Goal: Transaction & Acquisition: Purchase product/service

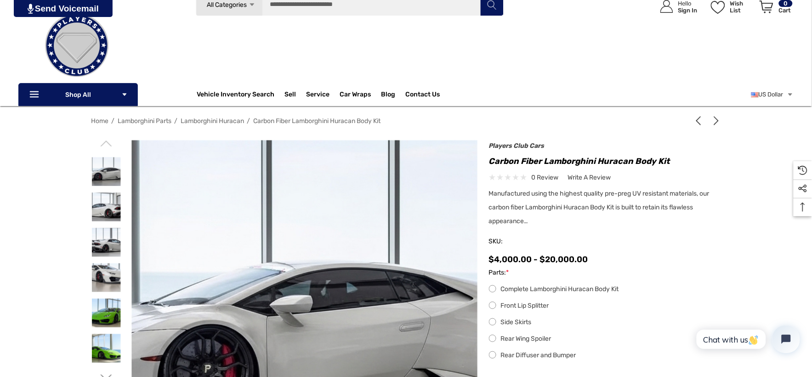
scroll to position [102, 0]
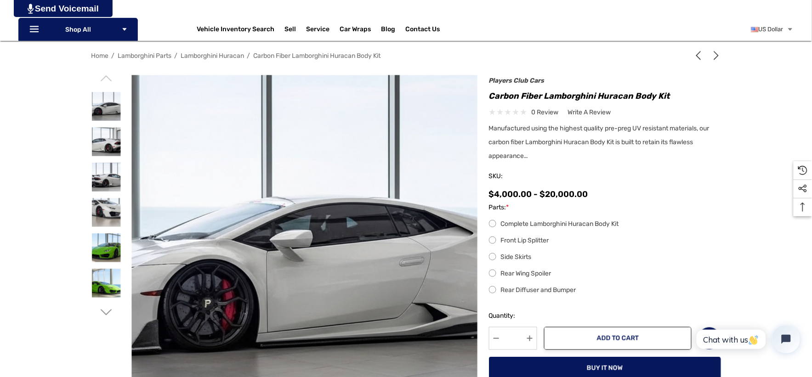
click at [493, 290] on label "Rear Diffuser and Bumper" at bounding box center [605, 290] width 232 height 11
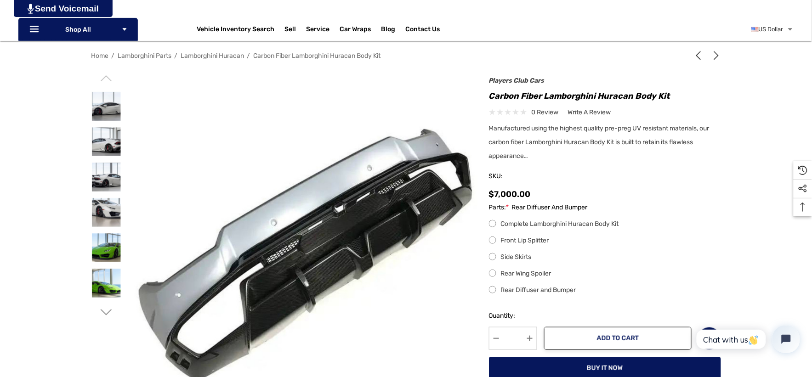
click at [493, 274] on label "Rear Wing Spoiler" at bounding box center [605, 273] width 232 height 11
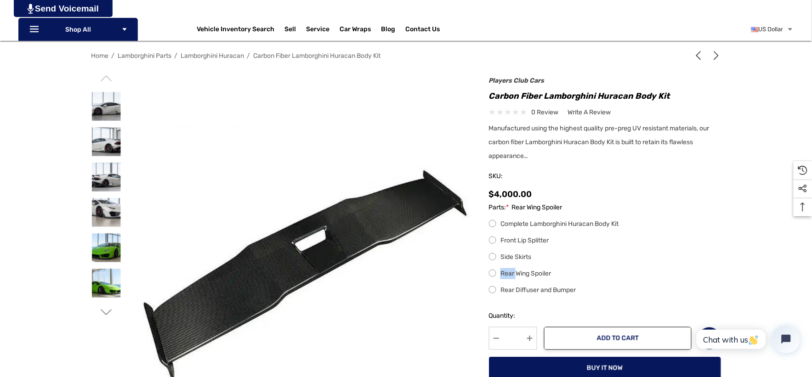
click at [493, 259] on label "Side Skirts" at bounding box center [605, 257] width 232 height 11
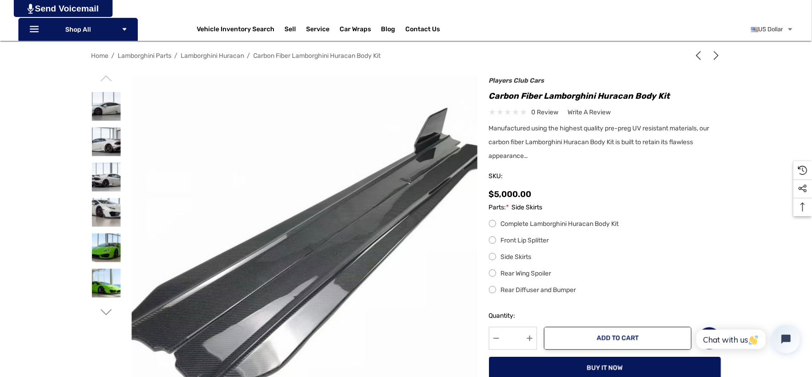
click at [495, 241] on label "Front Lip Splitter" at bounding box center [605, 240] width 232 height 11
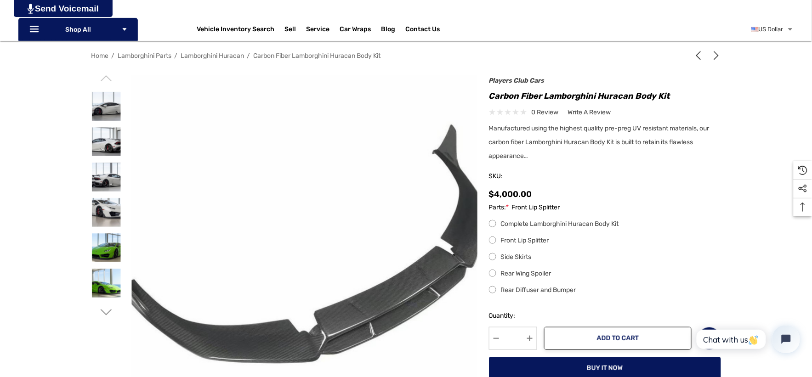
click at [489, 288] on label "Rear Diffuser and Bumper" at bounding box center [605, 290] width 232 height 11
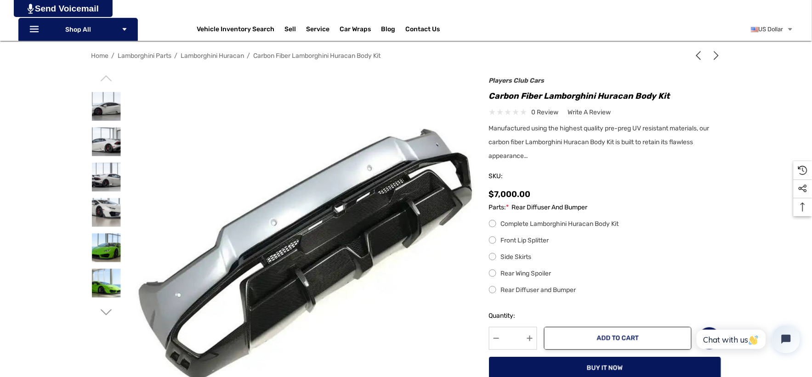
click at [488, 97] on div "Previous Next Carbon Fiber Lamborghini Huracan Rear Diffuser and Bumper $7,000.…" at bounding box center [599, 243] width 244 height 326
click at [489, 96] on h1 "Carbon Fiber Lamborghini Huracan Body Kit" at bounding box center [605, 96] width 232 height 15
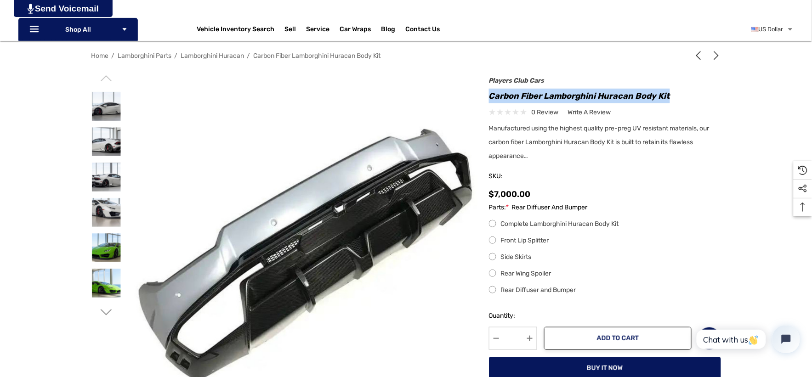
click at [671, 93] on h1 "Carbon Fiber Lamborghini Huracan Body Kit" at bounding box center [605, 96] width 232 height 15
copy h1 "Carbon Fiber Lamborghini Huracan Body Kit"
click at [521, 240] on label "Front Lip Splitter" at bounding box center [605, 240] width 232 height 11
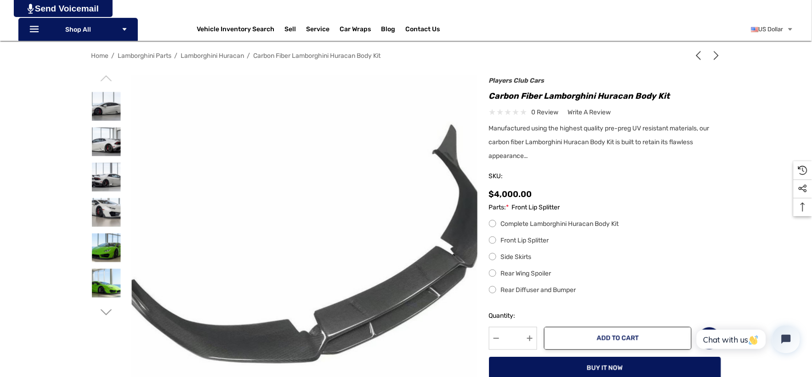
click at [518, 262] on label "Side Skirts" at bounding box center [605, 257] width 232 height 11
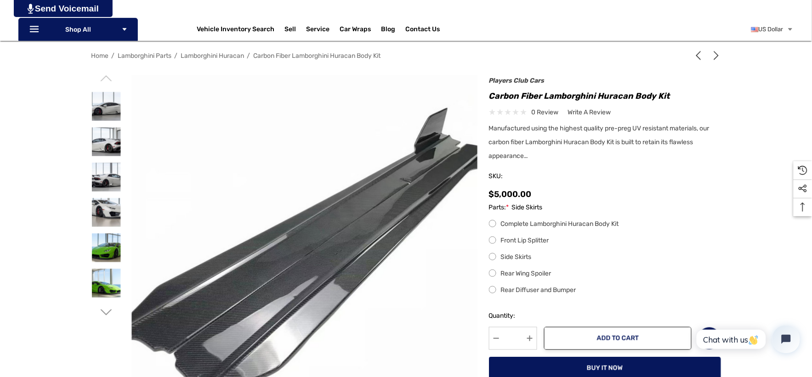
click at [516, 279] on label "Rear Wing Spoiler" at bounding box center [605, 273] width 232 height 11
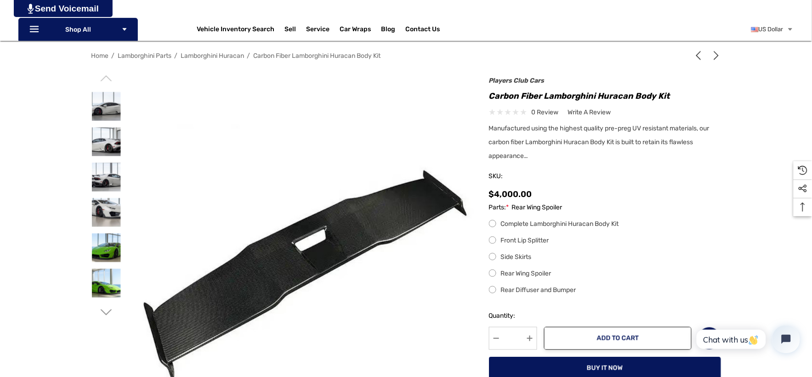
click at [516, 289] on label "Rear Diffuser and Bumper" at bounding box center [605, 290] width 232 height 11
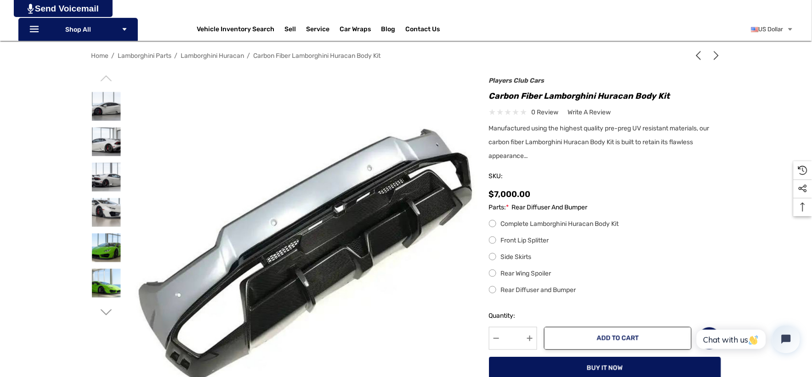
click at [518, 275] on label "Rear Wing Spoiler" at bounding box center [605, 273] width 232 height 11
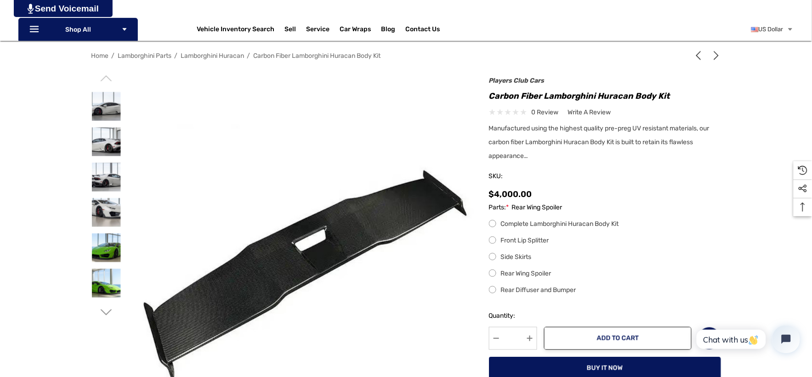
click at [519, 256] on label "Side Skirts" at bounding box center [605, 257] width 232 height 11
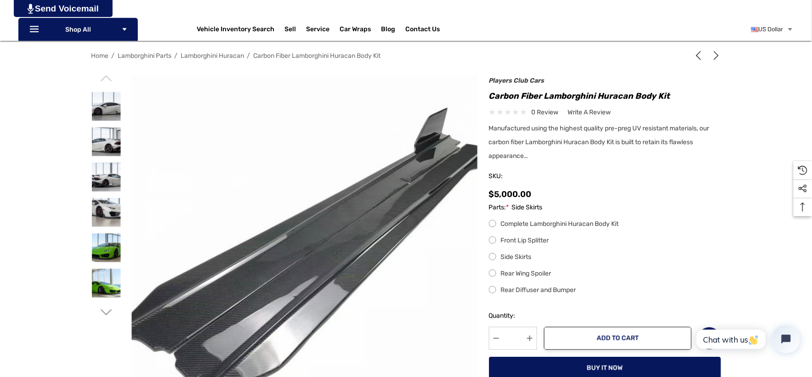
click at [522, 244] on label "Front Lip Splitter" at bounding box center [605, 240] width 232 height 11
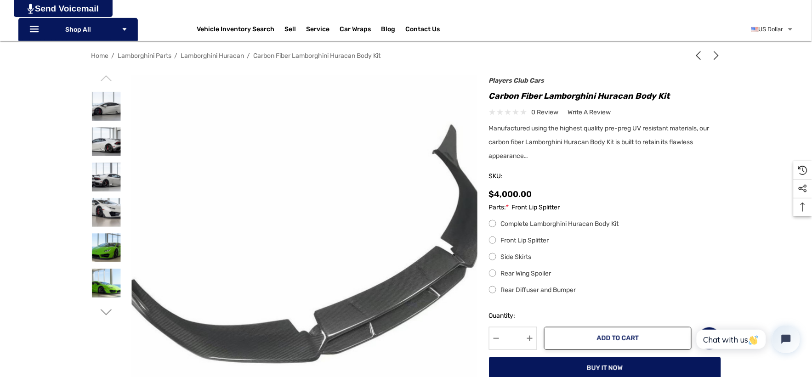
click at [523, 230] on label "Complete Lamborghini Huracan Body Kit" at bounding box center [605, 224] width 232 height 11
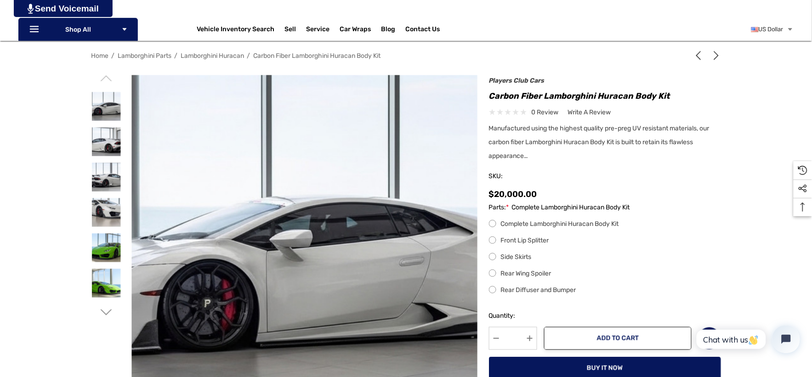
click at [512, 244] on label "Front Lip Splitter" at bounding box center [605, 240] width 232 height 11
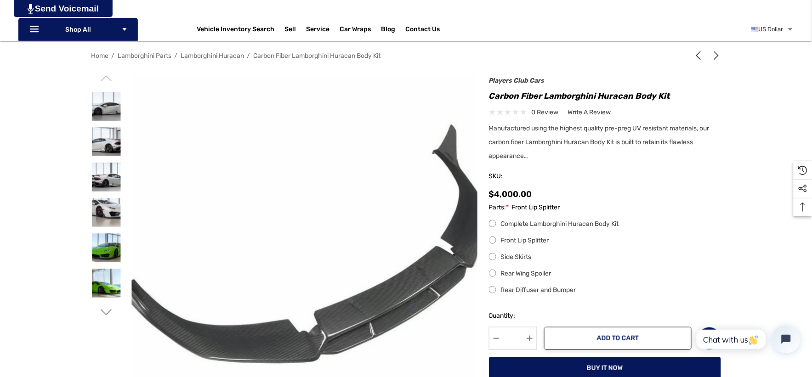
click at [510, 260] on label "Side Skirts" at bounding box center [605, 257] width 232 height 11
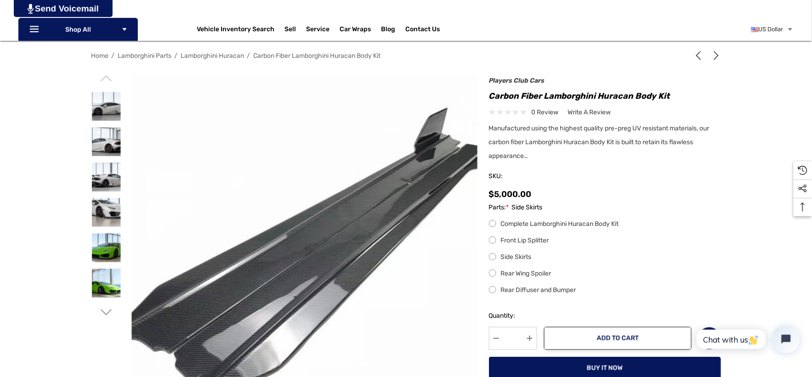
click at [513, 278] on label "Rear Wing Spoiler" at bounding box center [605, 273] width 232 height 11
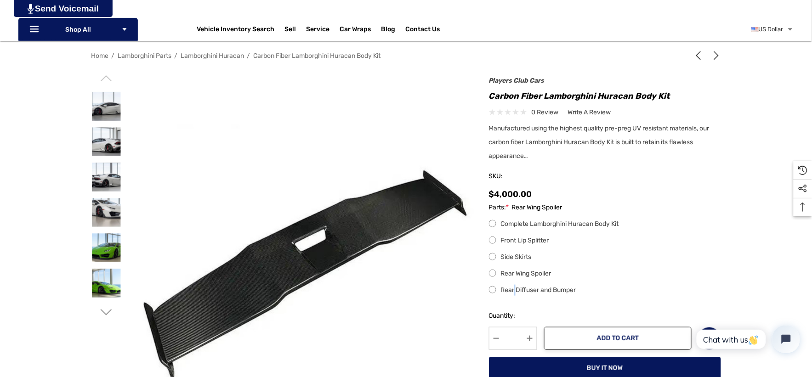
click at [516, 291] on label "Rear Diffuser and Bumper" at bounding box center [605, 290] width 232 height 11
click at [516, 293] on label "Rear Diffuser and Bumper" at bounding box center [605, 290] width 232 height 11
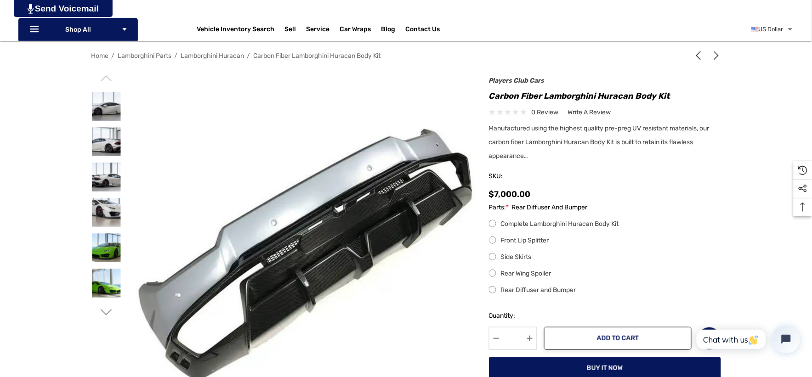
click at [509, 276] on label "Rear Wing Spoiler" at bounding box center [605, 273] width 232 height 11
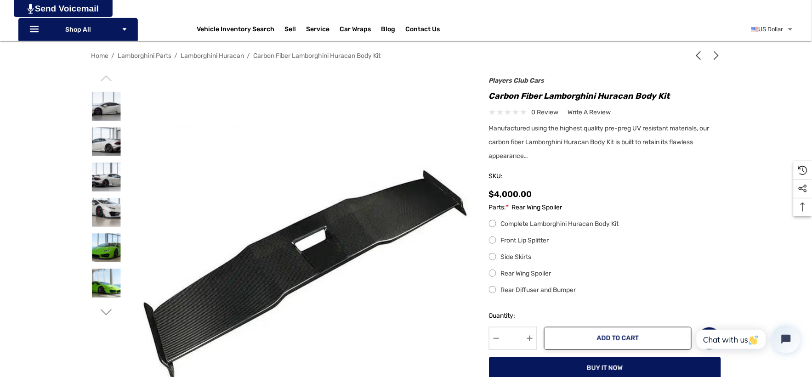
click at [512, 260] on label "Side Skirts" at bounding box center [605, 257] width 232 height 11
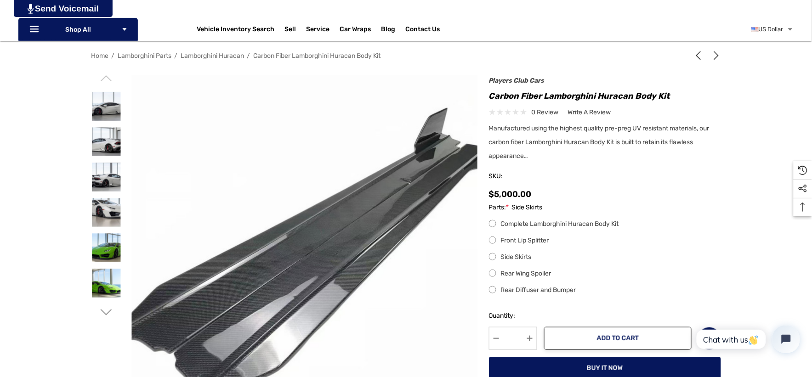
click at [511, 245] on label "Front Lip Splitter" at bounding box center [605, 240] width 232 height 11
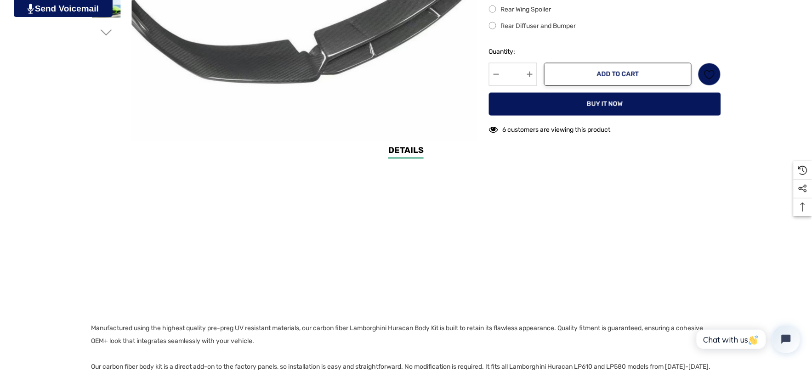
scroll to position [408, 0]
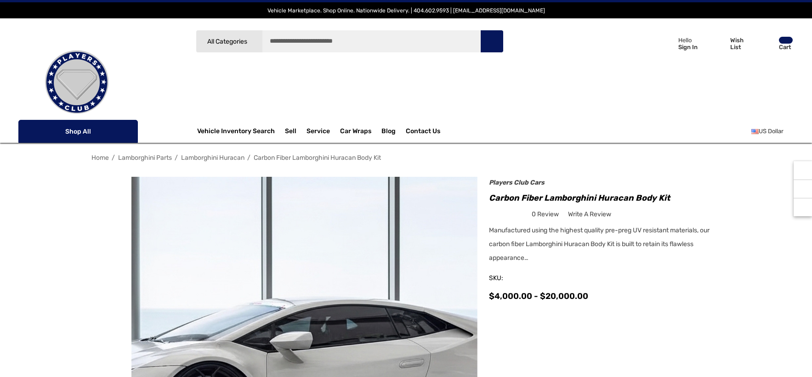
scroll to position [460, 0]
